Goal: Task Accomplishment & Management: Manage account settings

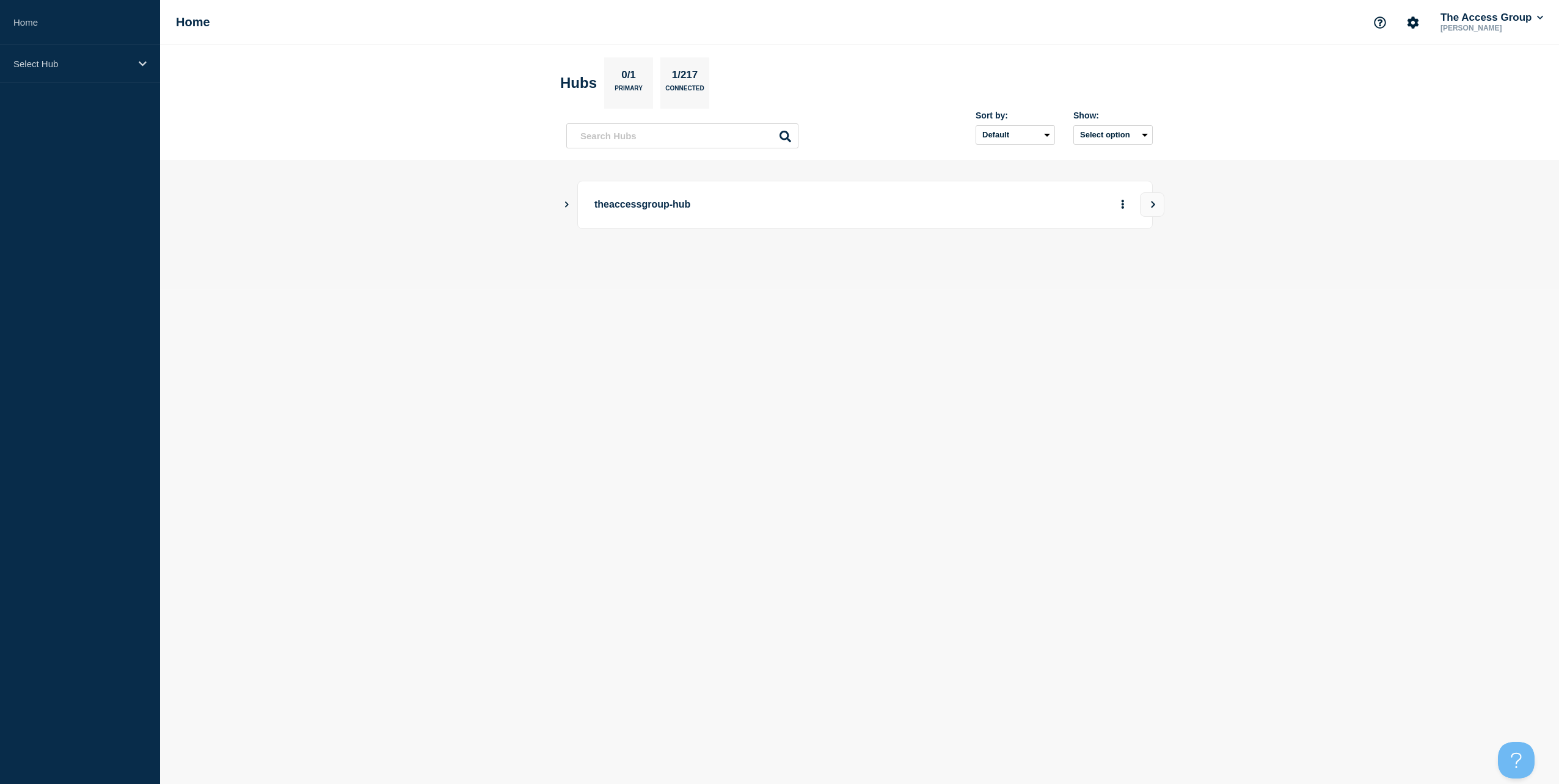
click at [568, 206] on icon "Show Connected Hubs" at bounding box center [567, 204] width 8 height 6
click at [648, 276] on p "Manasa test" at bounding box center [706, 266] width 192 height 24
click at [645, 268] on p "Manasa test" at bounding box center [706, 266] width 192 height 24
drag, startPoint x: 645, startPoint y: 268, endPoint x: 509, endPoint y: 229, distance: 141.5
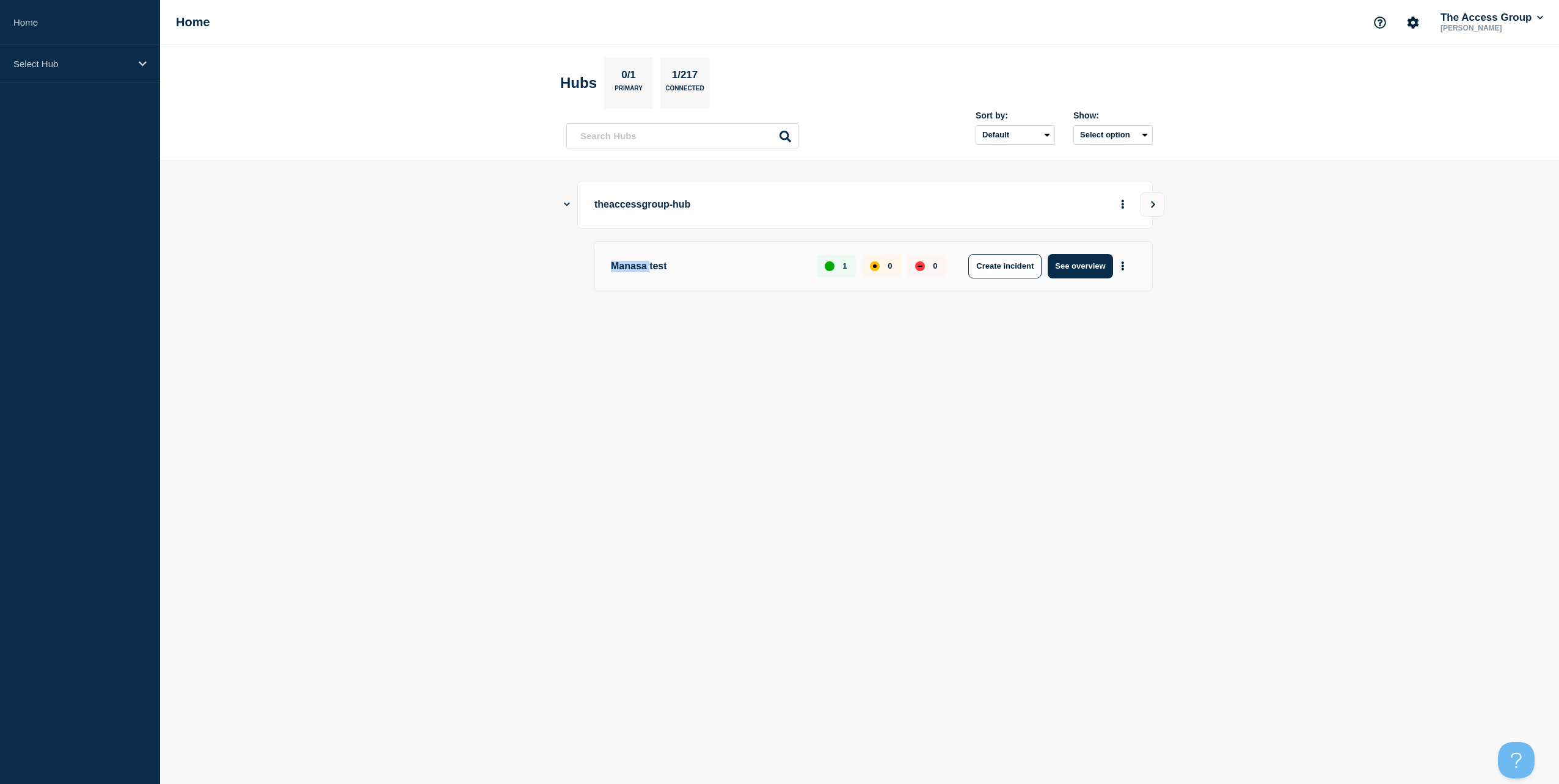
click at [501, 234] on main "theaccessgroup-hub Manasa test 1 0 0 Create incident See overview" at bounding box center [860, 256] width 1399 height 191
click at [680, 365] on body "Home Select Hub Home The Access Group [PERSON_NAME] Hubs 0/1 Primary 1/217 Conn…" at bounding box center [780, 392] width 1559 height 784
click at [563, 204] on main "theaccessgroup-hub Manasa test 1 0 0 Create incident See overview" at bounding box center [860, 256] width 1399 height 191
click at [1502, 23] on p "[PERSON_NAME]" at bounding box center [1491, 27] width 108 height 9
click at [1534, 19] on button "The Access Group" at bounding box center [1491, 17] width 108 height 12
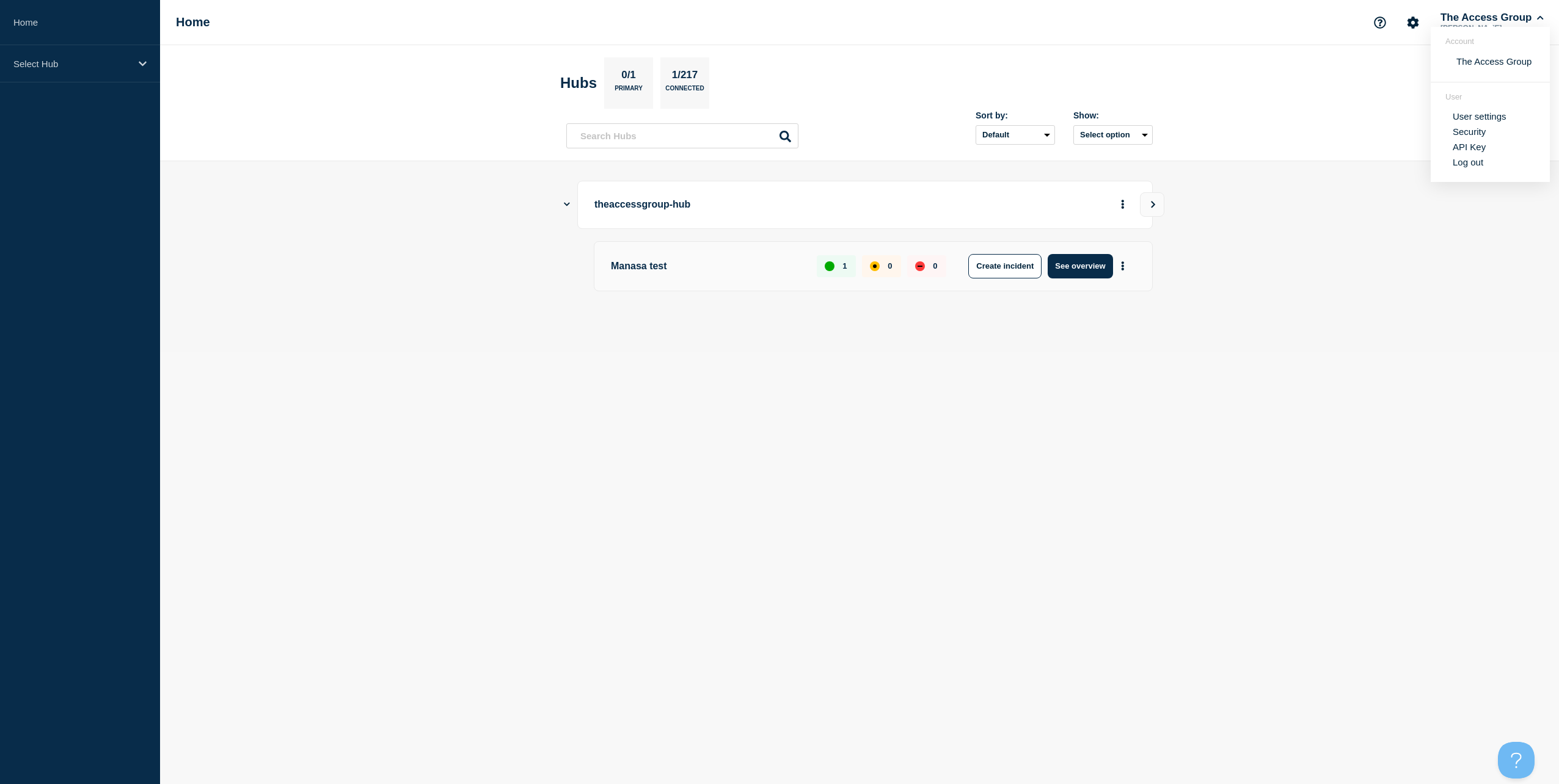
click at [1474, 144] on link "API Key" at bounding box center [1468, 146] width 33 height 11
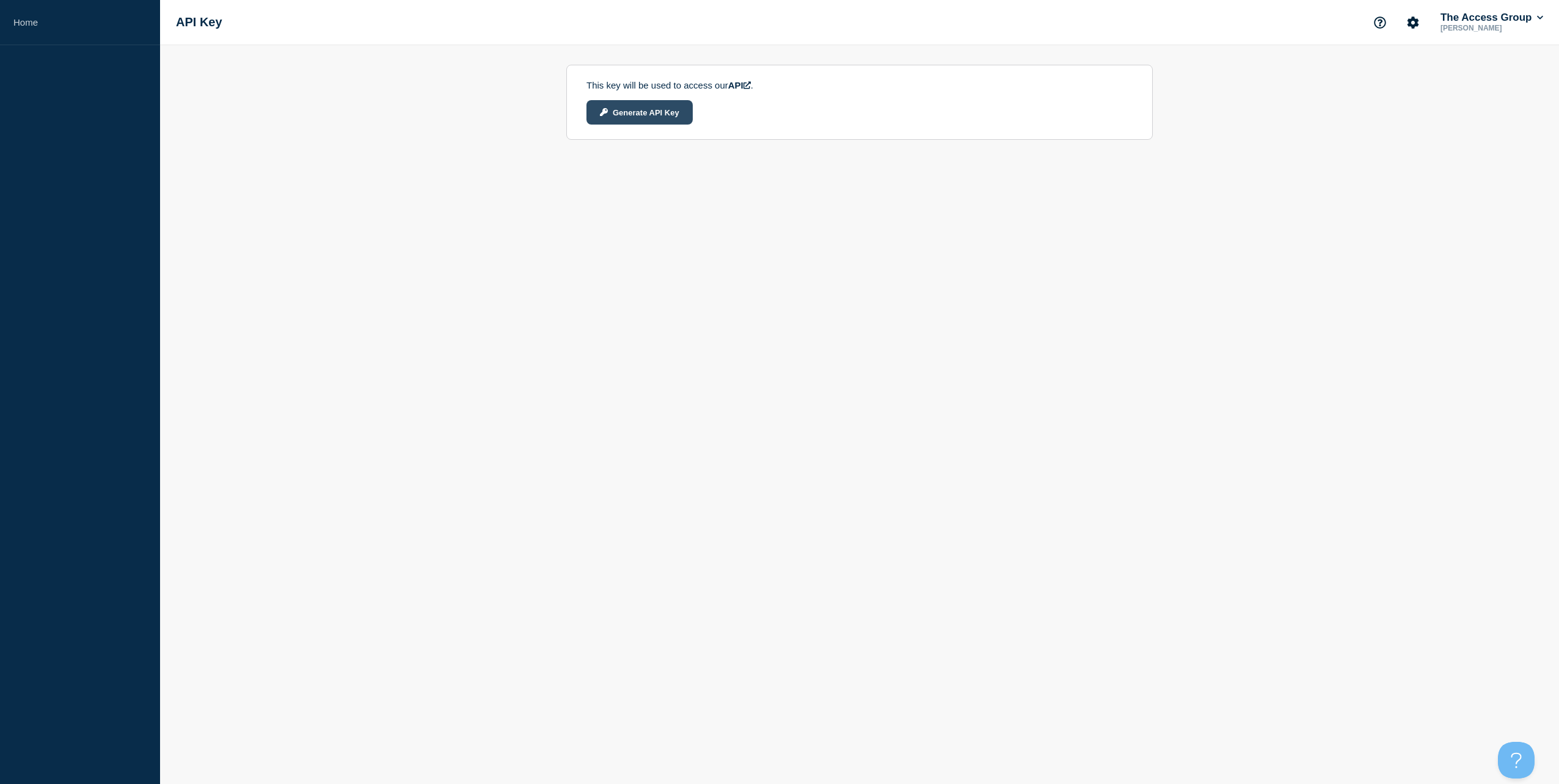
click at [663, 116] on button "Generate API Key" at bounding box center [639, 112] width 106 height 24
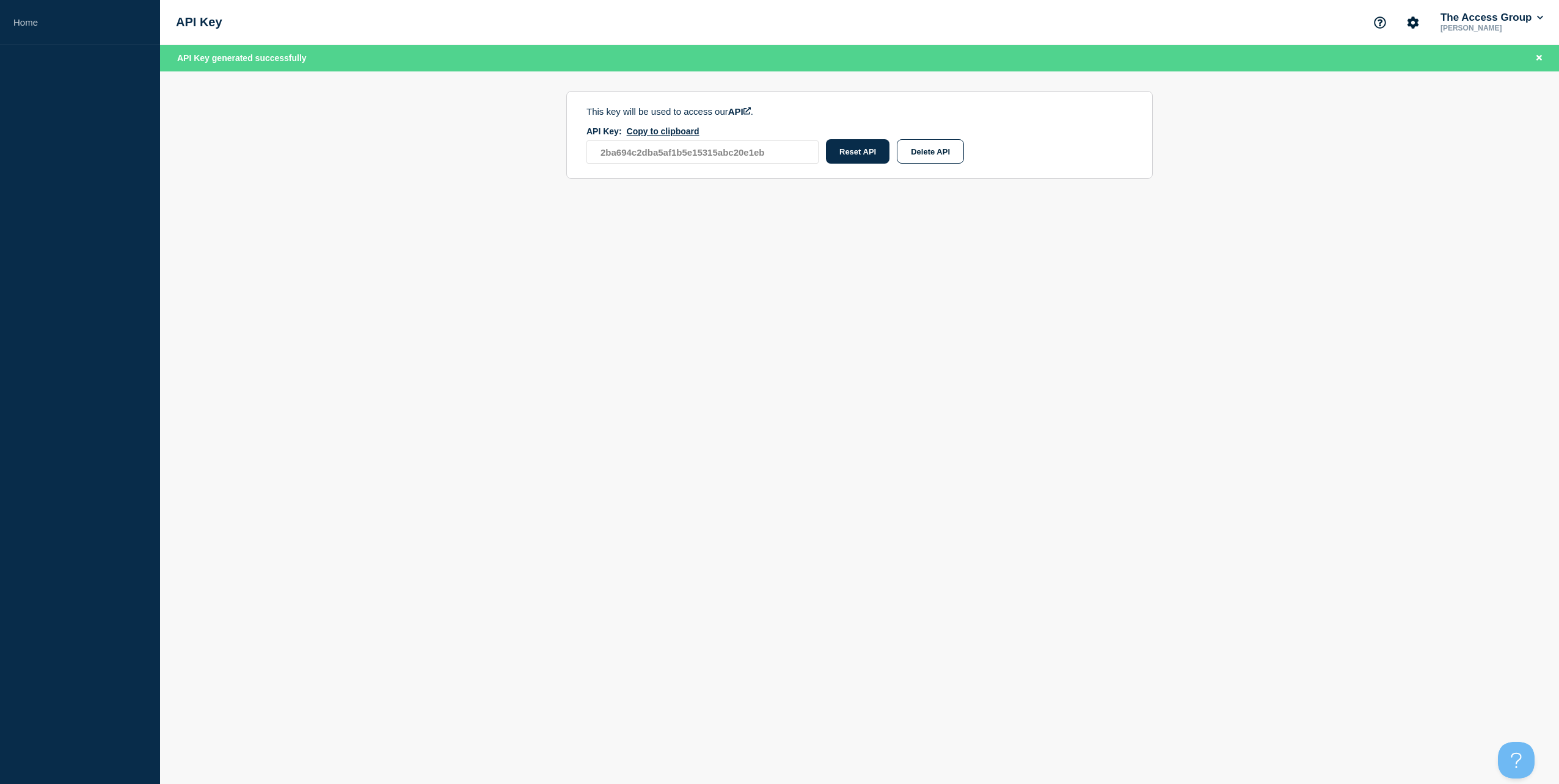
drag, startPoint x: 661, startPoint y: 133, endPoint x: 661, endPoint y: 119, distance: 14.0
click at [661, 133] on button "Copy to clipboard" at bounding box center [663, 131] width 73 height 10
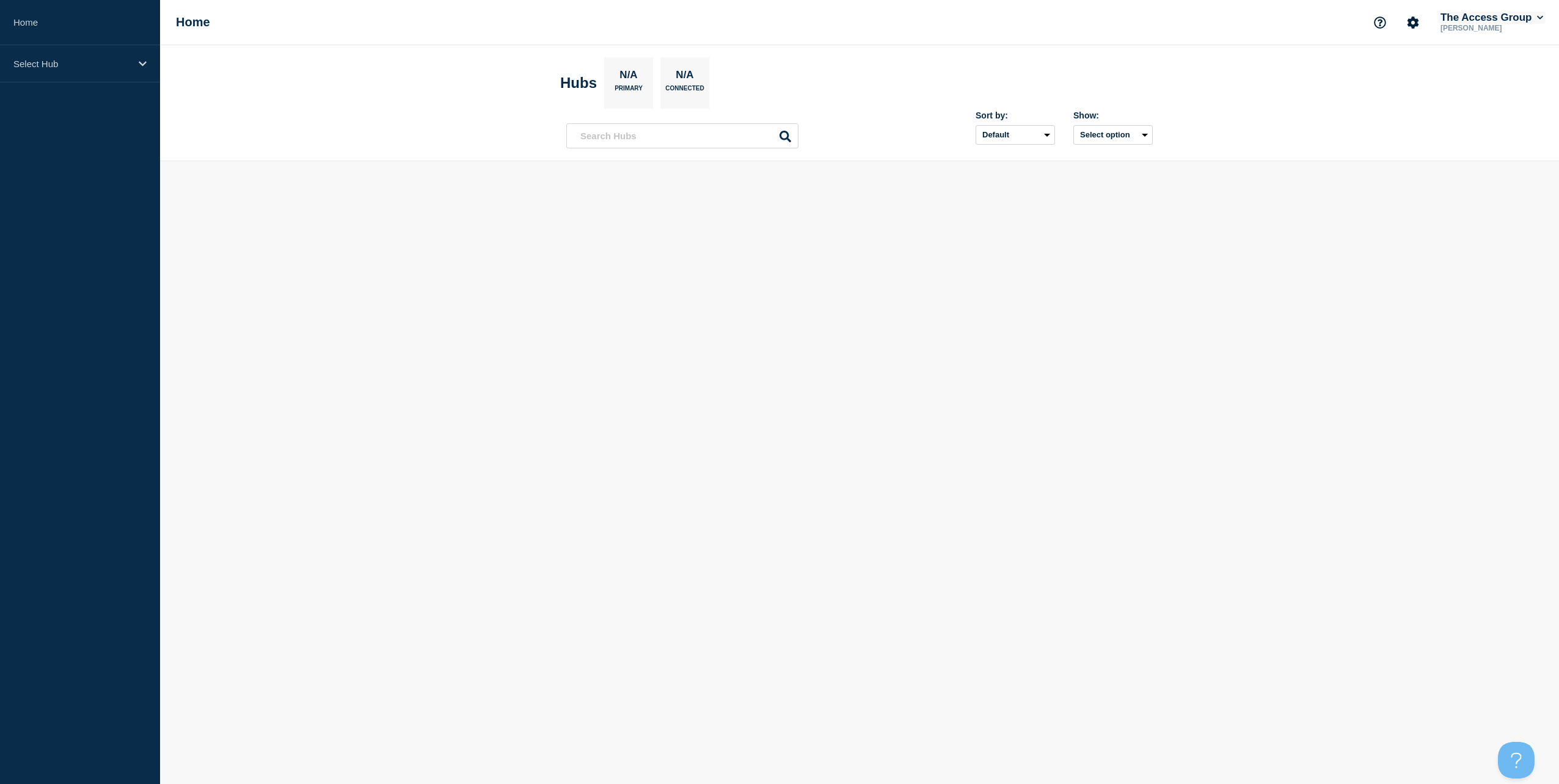
click at [1477, 19] on button "The Access Group" at bounding box center [1491, 17] width 108 height 12
click at [1467, 47] on ul "The Access Group" at bounding box center [1489, 57] width 90 height 21
click at [1456, 40] on header "Account" at bounding box center [1489, 40] width 90 height 9
click at [1410, 25] on icon "Account settings" at bounding box center [1413, 22] width 11 height 11
click at [1374, 28] on icon "Support" at bounding box center [1379, 22] width 12 height 12
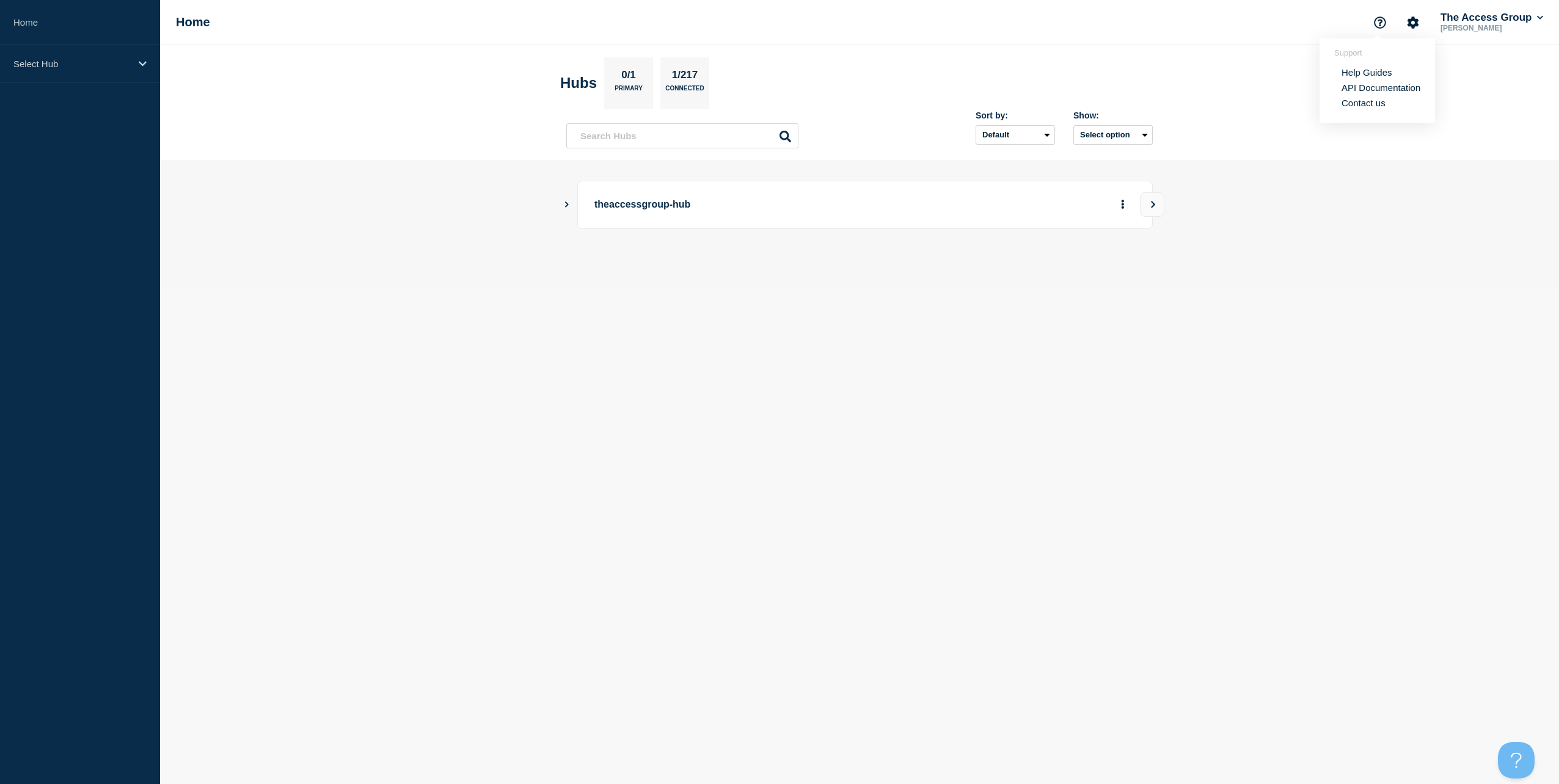
click at [1370, 74] on link "Help Guides" at bounding box center [1367, 72] width 51 height 11
click at [565, 204] on icon "Show Connected Hubs" at bounding box center [567, 204] width 8 height 6
click at [1454, 18] on button "The Access Group" at bounding box center [1491, 17] width 108 height 12
click at [1468, 116] on link "User settings" at bounding box center [1479, 116] width 53 height 11
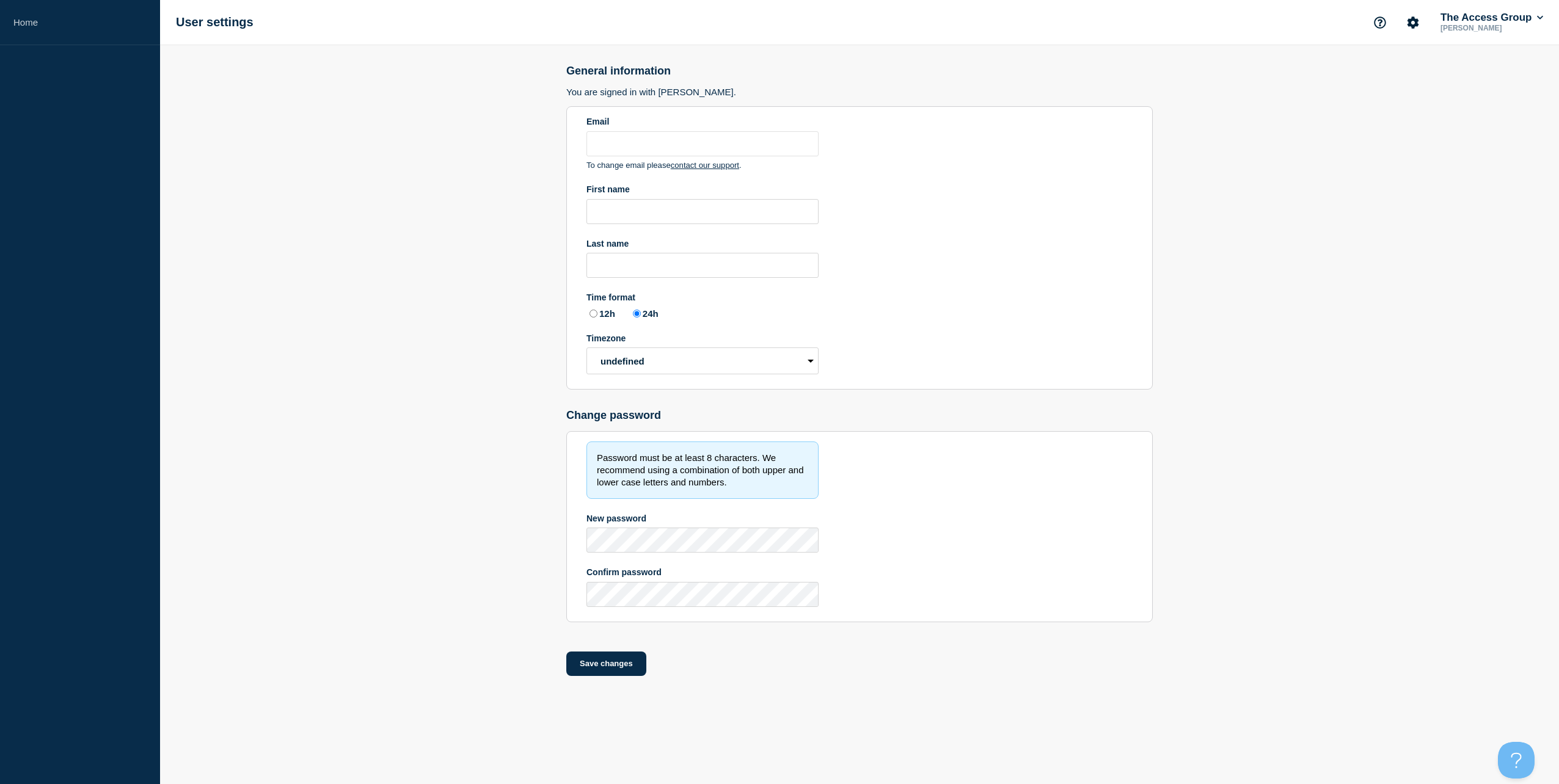
type input "[EMAIL_ADDRESS][PERSON_NAME][DOMAIN_NAME]"
type input "Manasa"
type input "[PERSON_NAME]"
radio input "true"
select select "hub"
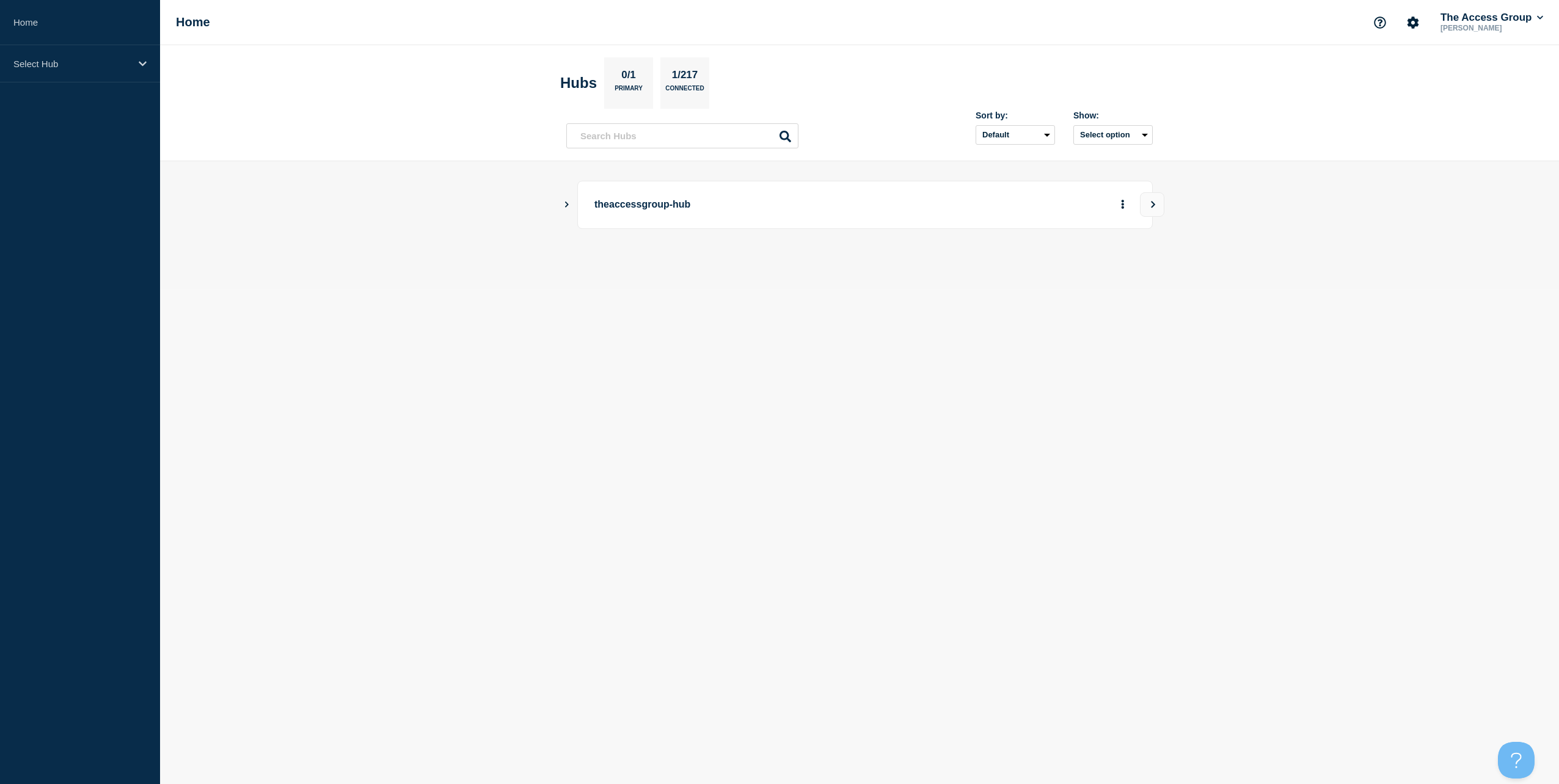
click at [193, 23] on h1 "Home" at bounding box center [193, 22] width 34 height 14
click at [87, 62] on p "Select Hub" at bounding box center [72, 64] width 117 height 11
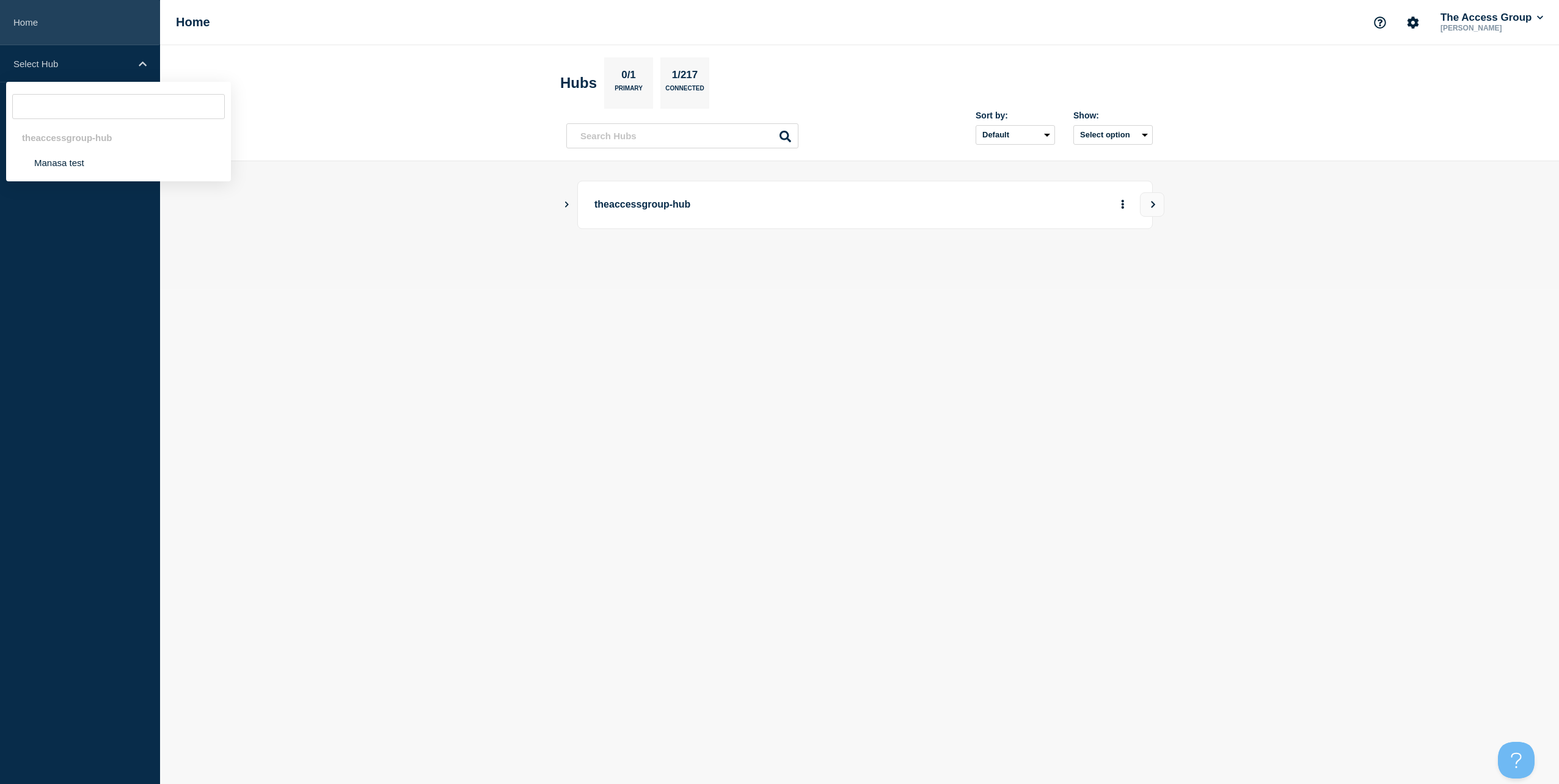
click at [36, 32] on link "Home" at bounding box center [80, 23] width 160 height 45
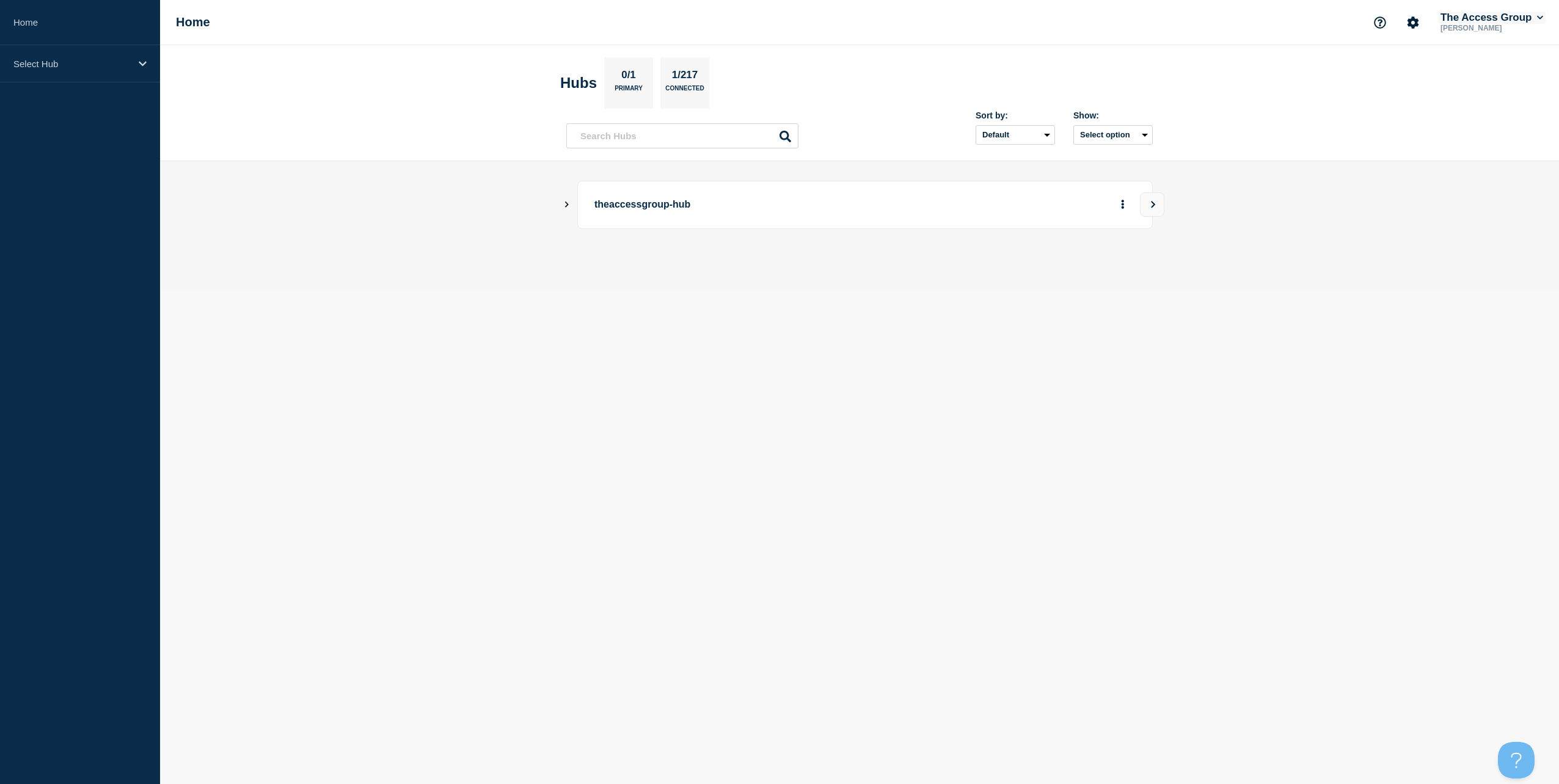
click at [1460, 19] on button "The Access Group" at bounding box center [1491, 17] width 108 height 12
click at [1412, 23] on icon "Account settings" at bounding box center [1413, 22] width 11 height 11
click at [729, 394] on body "Home Select Hub Home Account settings Team Members Analytics The Access Group […" at bounding box center [780, 392] width 1559 height 784
click at [565, 206] on icon "Show Connected Hubs" at bounding box center [567, 204] width 4 height 6
click at [663, 209] on p "theaccessgroup-hub" at bounding box center [763, 204] width 338 height 23
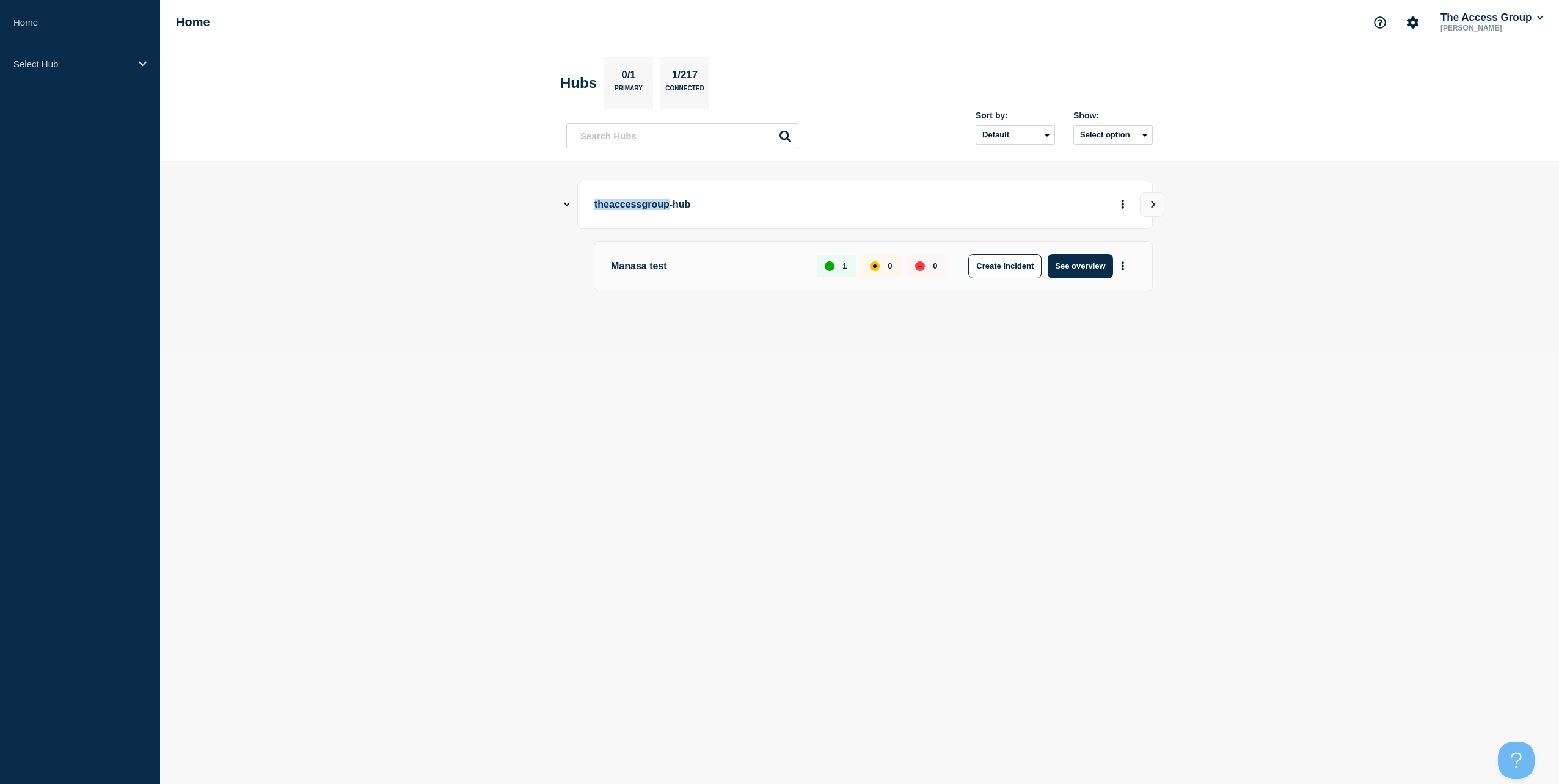
click at [663, 209] on p "theaccessgroup-hub" at bounding box center [763, 204] width 338 height 23
drag, startPoint x: 663, startPoint y: 209, endPoint x: 695, endPoint y: 206, distance: 32.1
click at [695, 206] on p "theaccessgroup-hub" at bounding box center [763, 204] width 338 height 23
drag, startPoint x: 704, startPoint y: 206, endPoint x: 595, endPoint y: 217, distance: 109.6
click at [595, 217] on div "theaccessgroup-hub" at bounding box center [865, 205] width 576 height 48
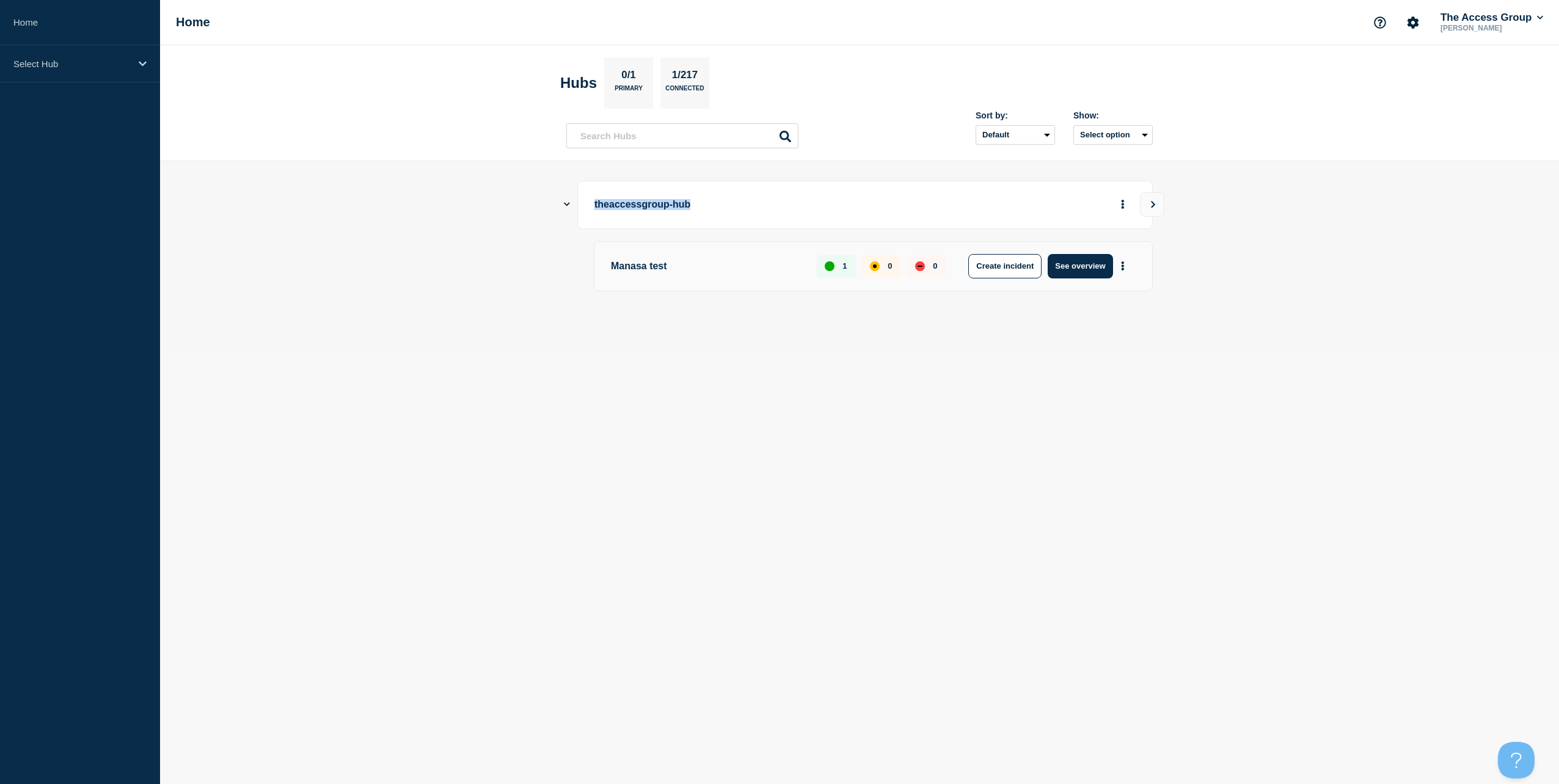
copy p "theaccessgroup-hub"
click at [1078, 259] on button "See overview" at bounding box center [1079, 266] width 65 height 24
click at [1074, 272] on button "See overview" at bounding box center [1079, 266] width 65 height 24
click at [1152, 207] on icon "View" at bounding box center [1153, 204] width 4 height 6
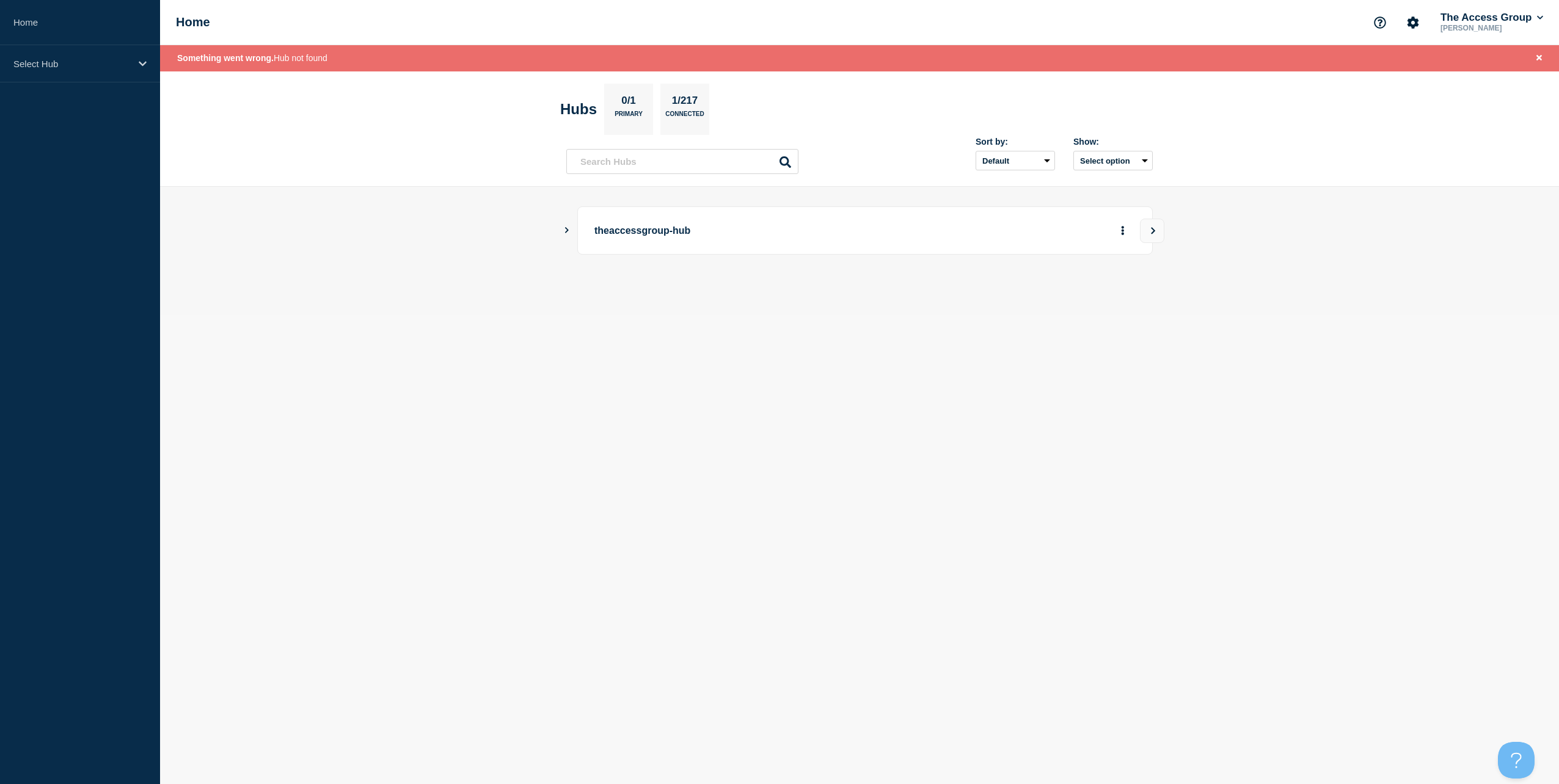
click at [562, 232] on main "theaccessgroup-hub" at bounding box center [860, 251] width 1399 height 129
click at [566, 233] on icon "Show Connected Hubs" at bounding box center [567, 230] width 8 height 6
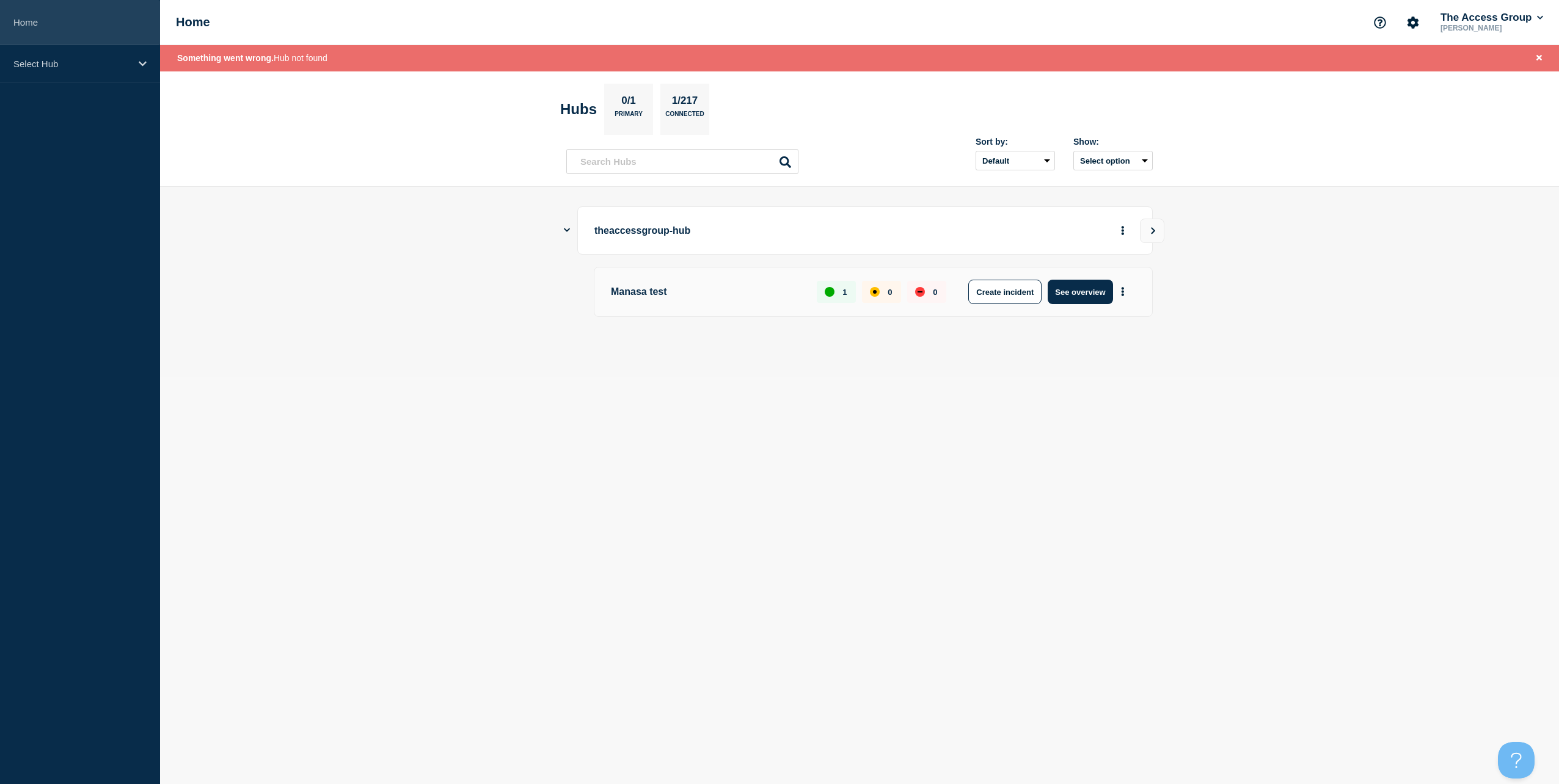
click at [109, 32] on link "Home" at bounding box center [80, 23] width 160 height 45
click at [131, 62] on div "Select Hub" at bounding box center [80, 64] width 160 height 37
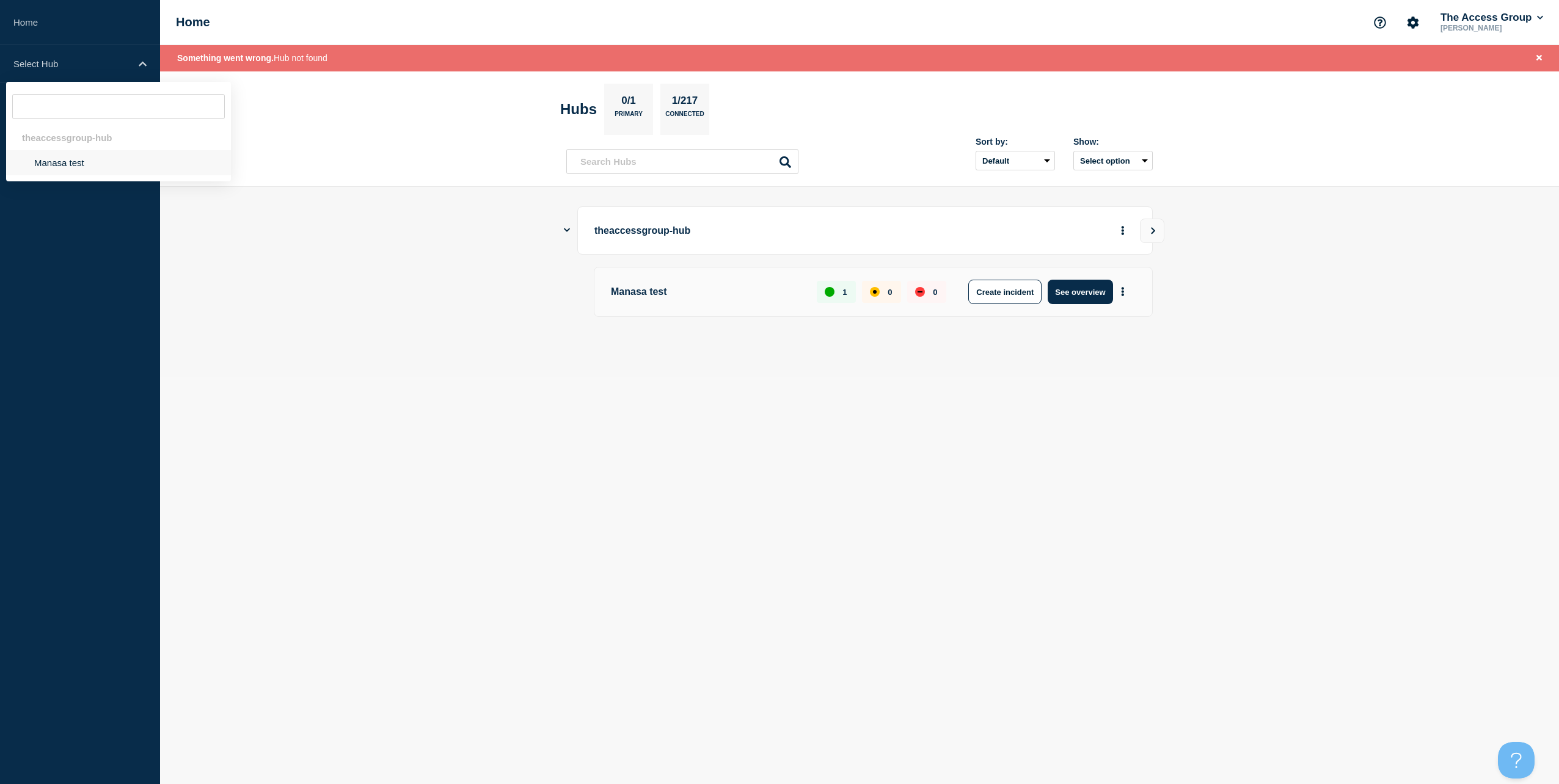
click at [71, 163] on li "Manasa test" at bounding box center [119, 162] width 225 height 25
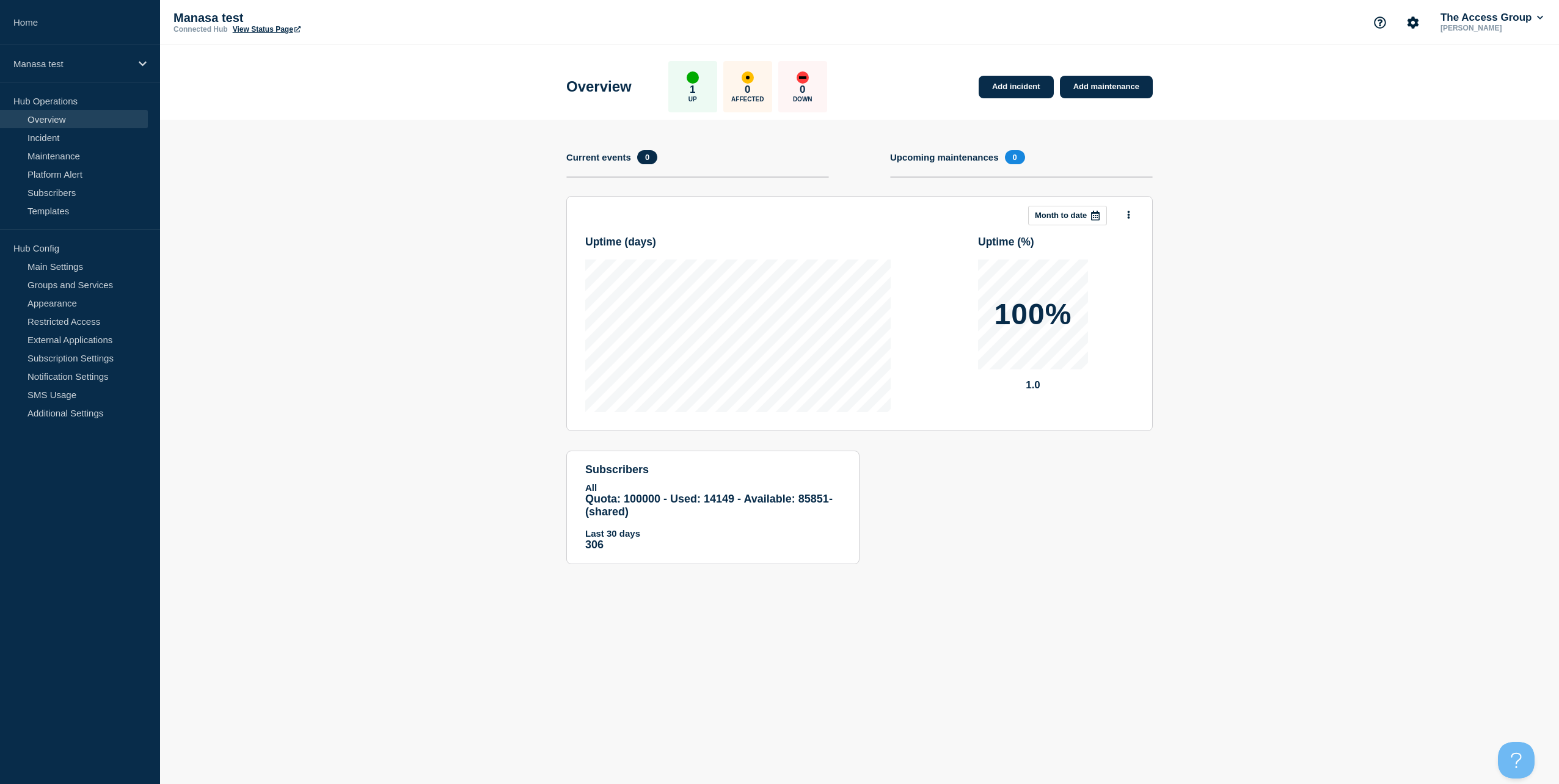
click at [207, 17] on p "Manasa test" at bounding box center [296, 18] width 244 height 14
click at [206, 18] on p "Manasa test" at bounding box center [296, 18] width 244 height 14
click at [206, 19] on p "Manasa test" at bounding box center [296, 18] width 244 height 14
drag, startPoint x: 206, startPoint y: 19, endPoint x: 306, endPoint y: 112, distance: 136.6
click at [306, 113] on header "Overview 1 Up 0 Affected 0 Down Add incident Add maintenance" at bounding box center [860, 82] width 1399 height 74
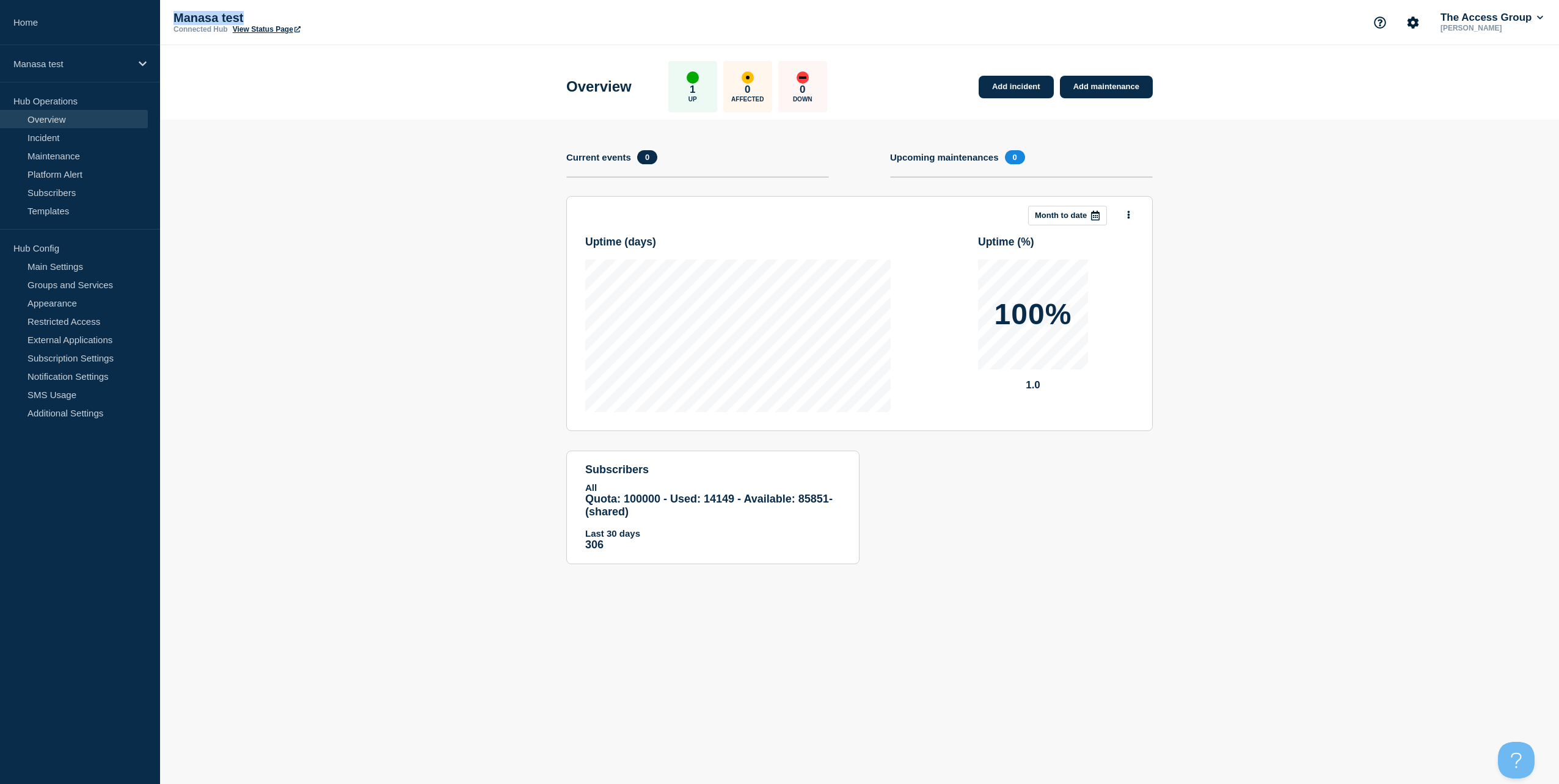
drag, startPoint x: 170, startPoint y: 15, endPoint x: 246, endPoint y: 20, distance: 76.2
click at [246, 20] on div "Manasa test Connected Hub View Status Page The Access Group [PERSON_NAME]" at bounding box center [860, 23] width 1399 height 45
click at [202, 13] on p "Manasa test" at bounding box center [296, 18] width 244 height 14
click at [202, 14] on p "Manasa test" at bounding box center [296, 18] width 244 height 14
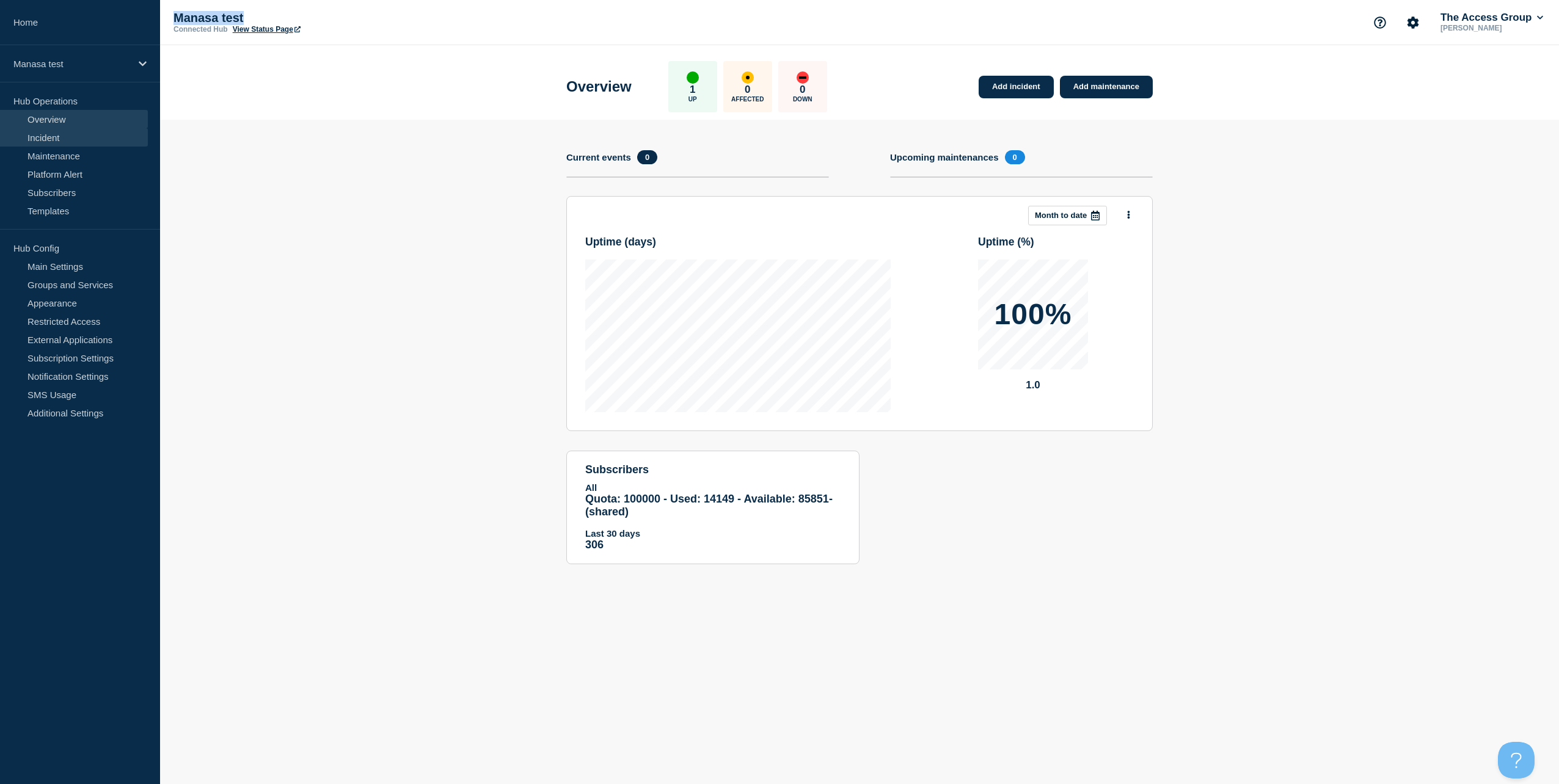
drag, startPoint x: 64, startPoint y: 141, endPoint x: 87, endPoint y: 132, distance: 24.7
click at [64, 141] on link "Incident" at bounding box center [74, 137] width 148 height 19
click at [1410, 18] on icon "Account settings" at bounding box center [1413, 22] width 11 height 11
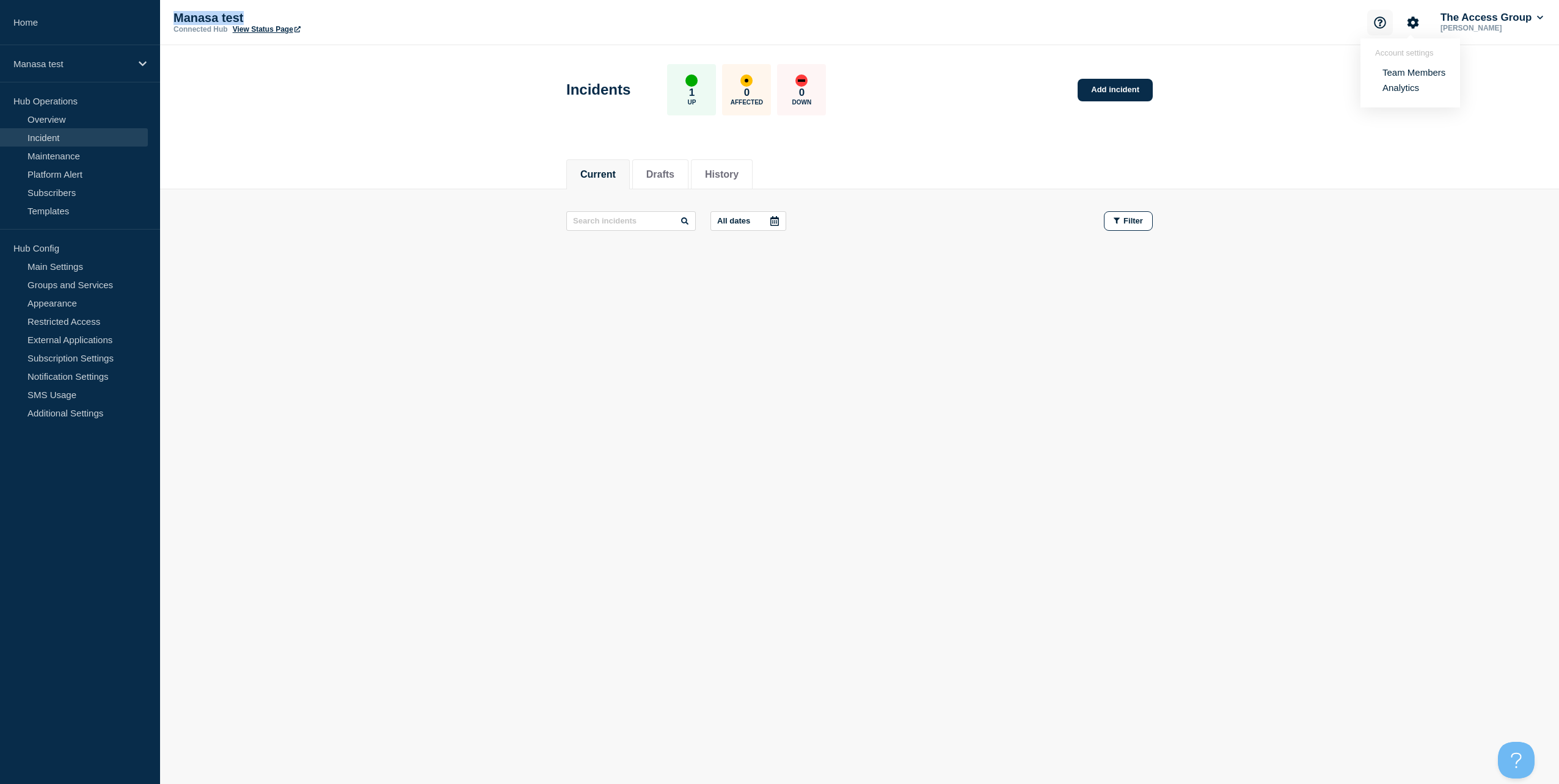
click at [1375, 21] on icon "Support" at bounding box center [1379, 22] width 12 height 12
click at [1379, 66] on ul "Help Guides API Documentation Contact us" at bounding box center [1377, 82] width 87 height 51
click at [1379, 71] on link "Help Guides" at bounding box center [1367, 72] width 51 height 11
click at [72, 61] on p "Manasa test" at bounding box center [72, 64] width 117 height 11
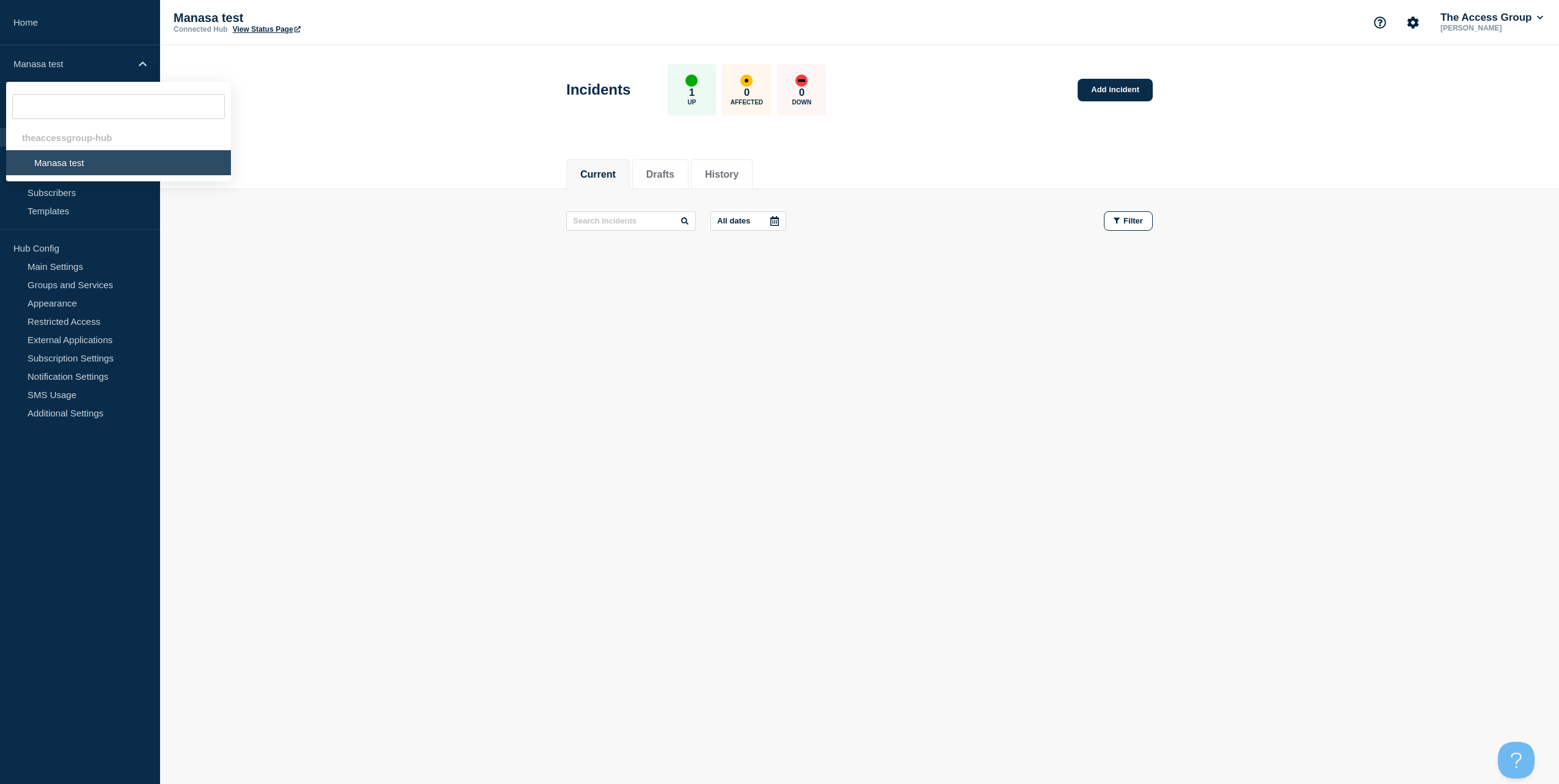
click at [351, 91] on header "Incidents 1 Up 0 Affected 0 Down Add incident" at bounding box center [860, 96] width 1399 height 102
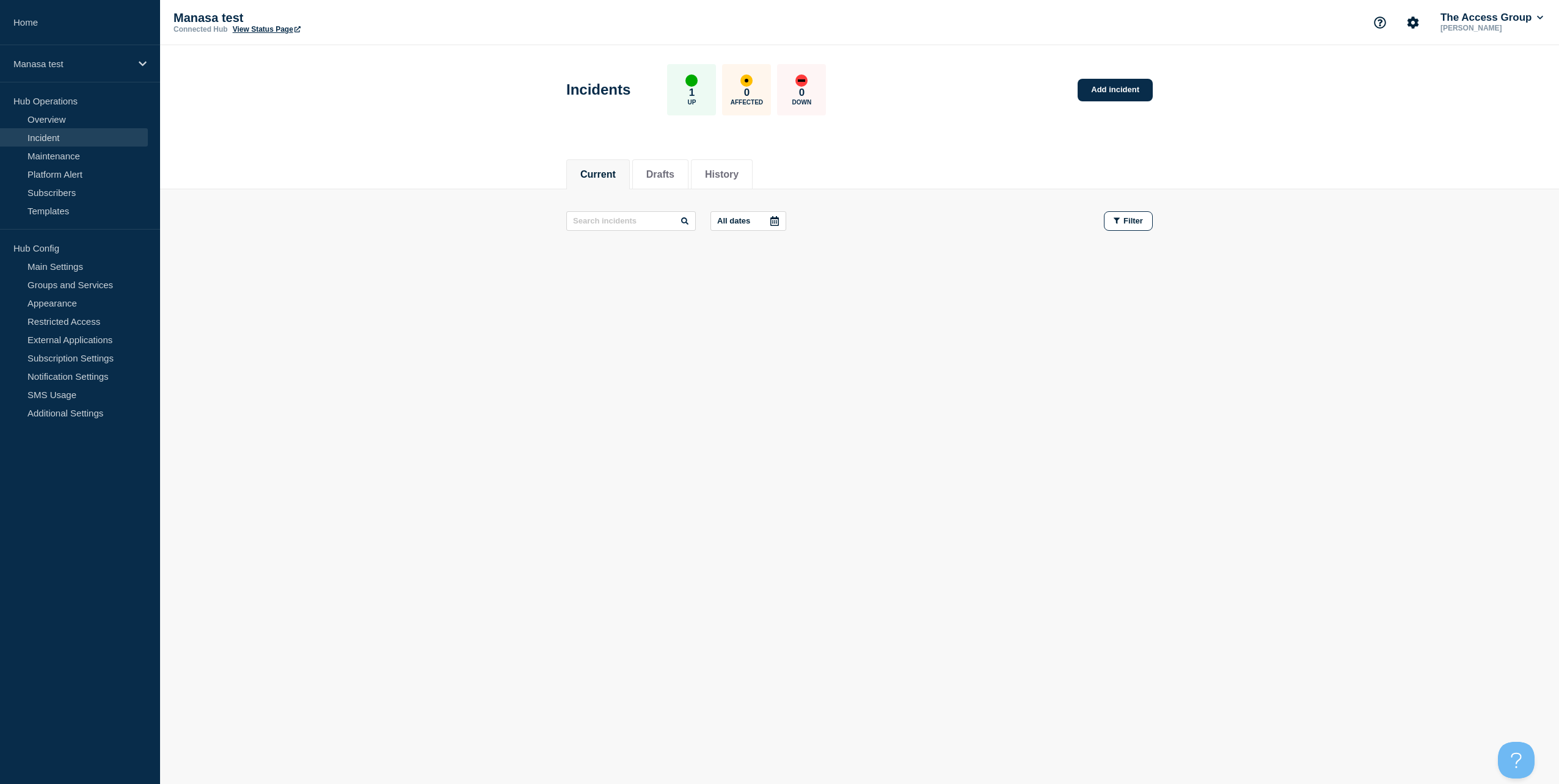
click at [1451, 24] on p "[PERSON_NAME]" at bounding box center [1491, 27] width 108 height 9
click at [1537, 19] on icon at bounding box center [1540, 17] width 6 height 7
click at [1419, 25] on button "Account settings" at bounding box center [1413, 23] width 26 height 26
click at [1377, 23] on icon "Support" at bounding box center [1379, 22] width 11 height 11
click at [1365, 87] on link "API Documentation" at bounding box center [1380, 87] width 78 height 11
